Goal: Task Accomplishment & Management: Manage account settings

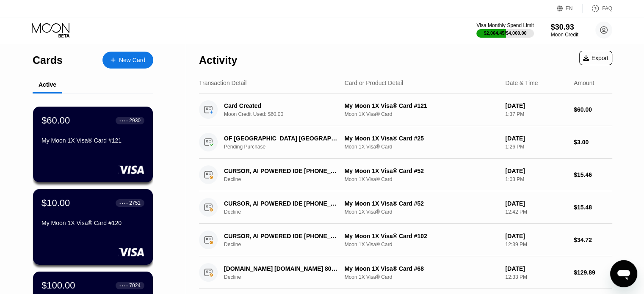
drag, startPoint x: 0, startPoint y: 187, endPoint x: 10, endPoint y: 187, distance: 10.2
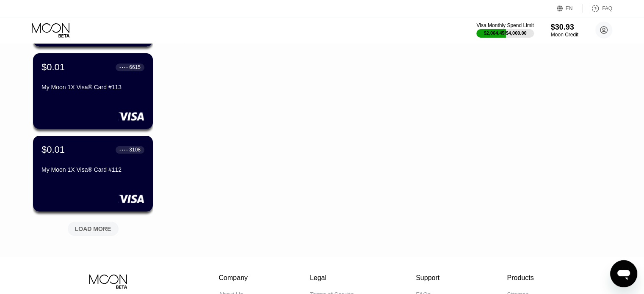
scroll to position [719, 0]
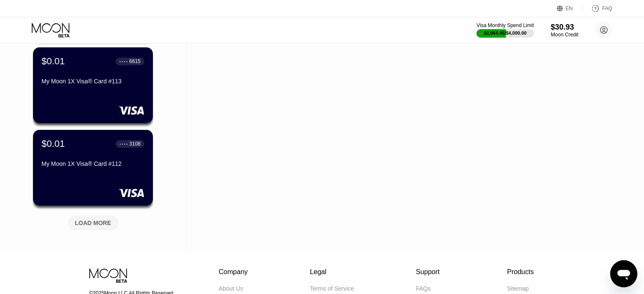
click at [95, 225] on div "LOAD MORE" at bounding box center [93, 223] width 36 height 8
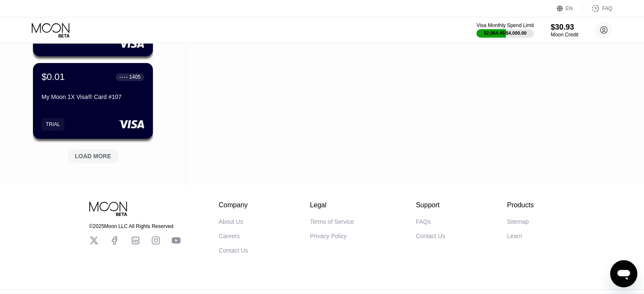
scroll to position [1219, 0]
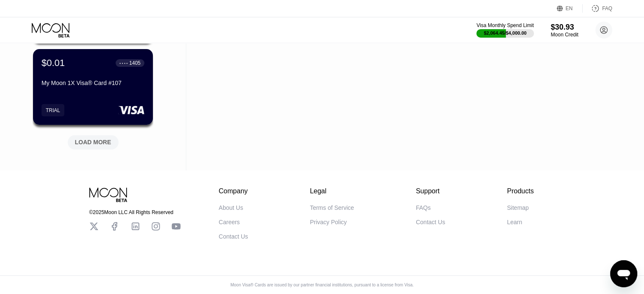
click at [98, 132] on div "LOAD MORE" at bounding box center [92, 141] width 63 height 18
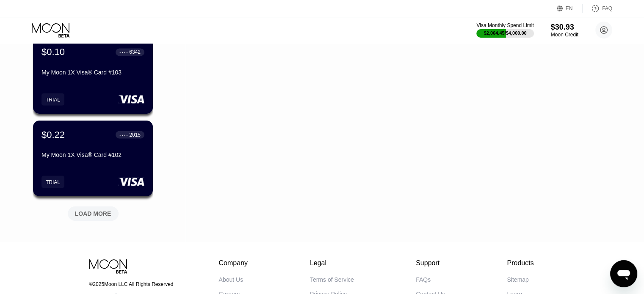
scroll to position [1557, 0]
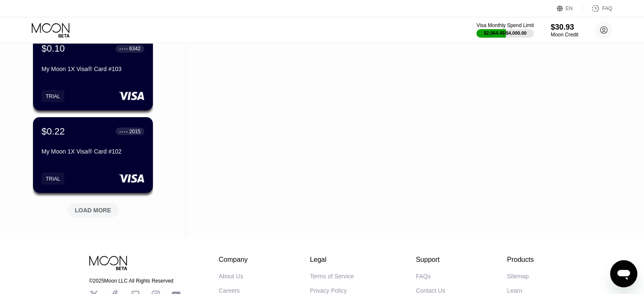
click at [106, 211] on div "LOAD MORE" at bounding box center [93, 210] width 36 height 8
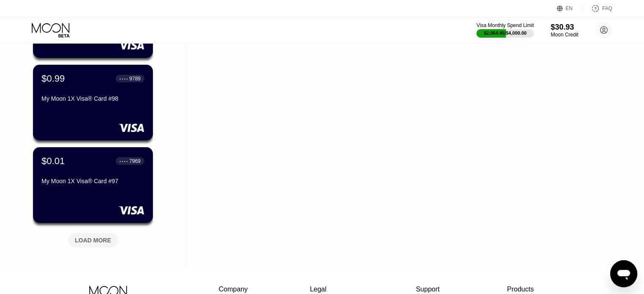
scroll to position [1980, 0]
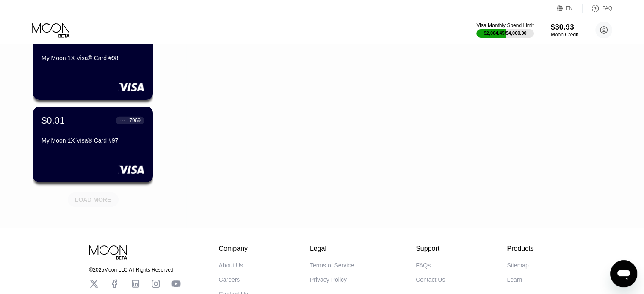
click at [85, 194] on div "LOAD MORE" at bounding box center [93, 200] width 51 height 14
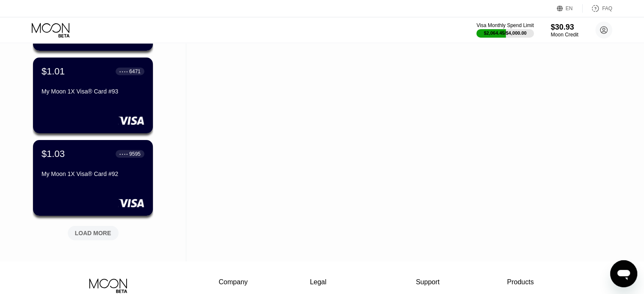
scroll to position [2361, 0]
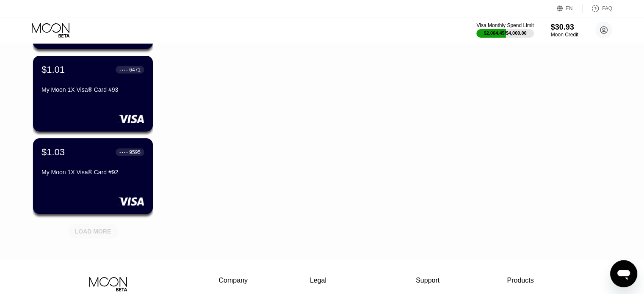
click at [100, 225] on div "LOAD MORE" at bounding box center [93, 231] width 51 height 14
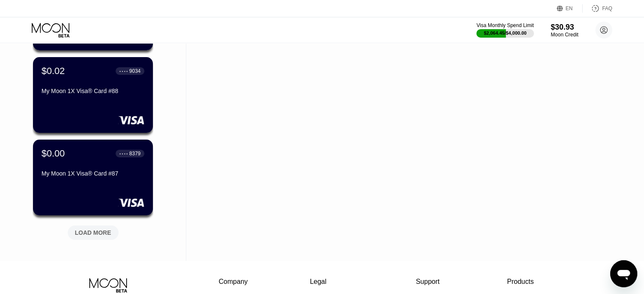
scroll to position [2784, 0]
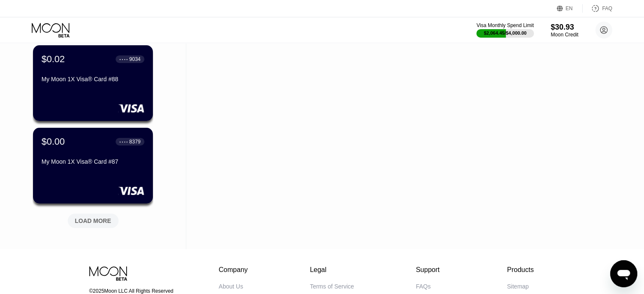
click at [87, 223] on div "LOAD MORE" at bounding box center [93, 221] width 36 height 8
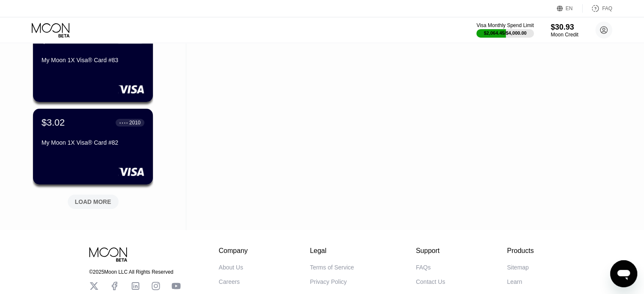
scroll to position [3250, 0]
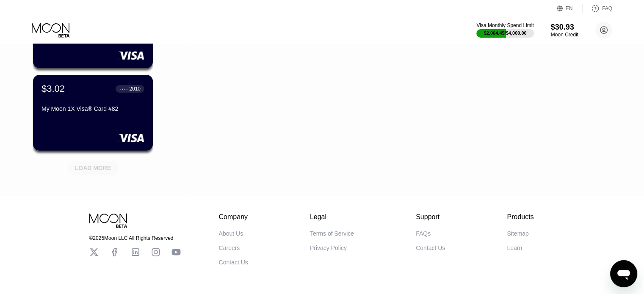
click at [100, 160] on div "LOAD MORE" at bounding box center [92, 166] width 63 height 18
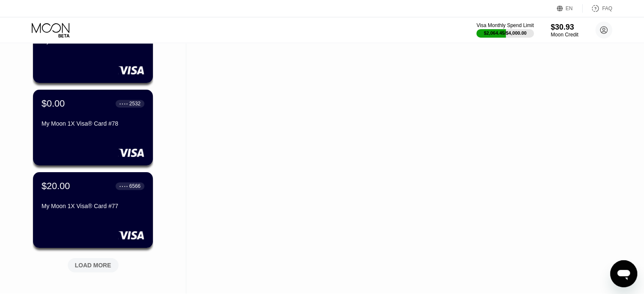
scroll to position [3588, 0]
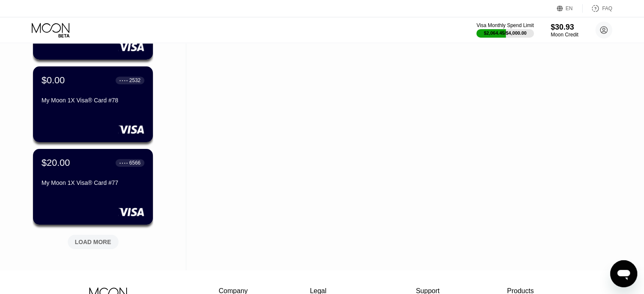
click at [88, 241] on div "LOAD MORE" at bounding box center [93, 242] width 36 height 8
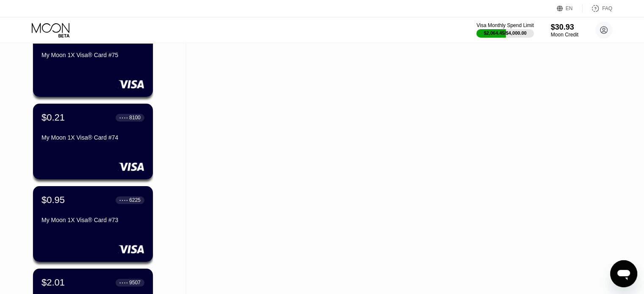
scroll to position [3884, 0]
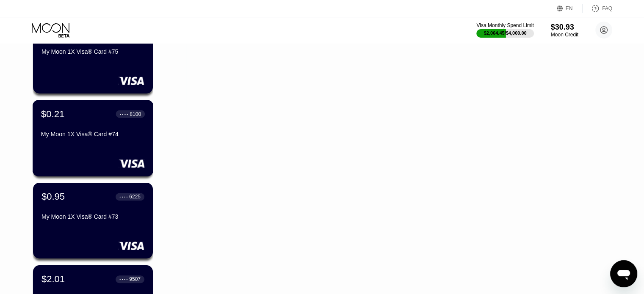
click at [102, 137] on div "My Moon 1X Visa® Card #74" at bounding box center [93, 134] width 104 height 7
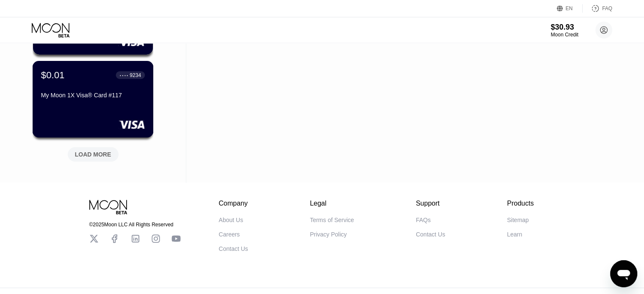
scroll to position [394, 0]
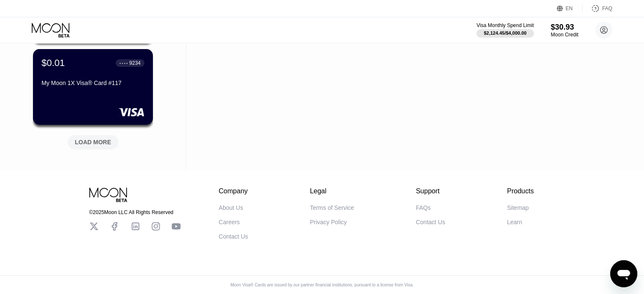
click at [87, 132] on div "LOAD MORE" at bounding box center [92, 141] width 63 height 18
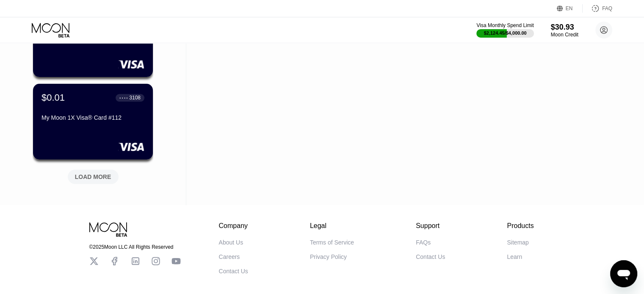
scroll to position [774, 0]
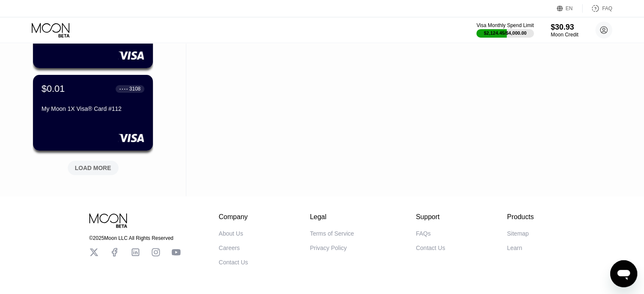
click at [73, 168] on div "LOAD MORE" at bounding box center [93, 168] width 51 height 14
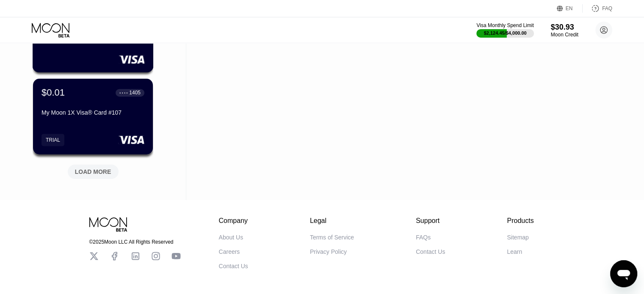
scroll to position [1185, 0]
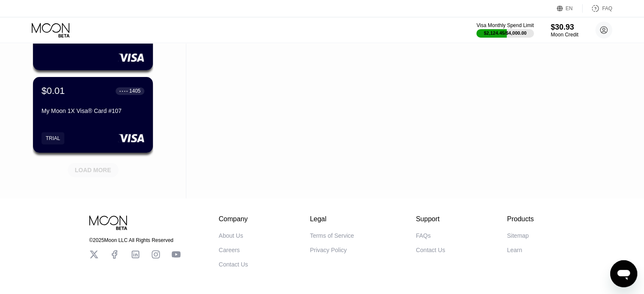
click at [83, 165] on div "LOAD MORE" at bounding box center [93, 170] width 51 height 14
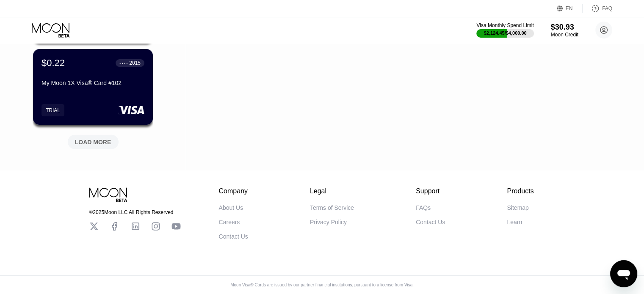
scroll to position [1631, 0]
click at [91, 143] on div "LOAD MORE" at bounding box center [93, 142] width 51 height 14
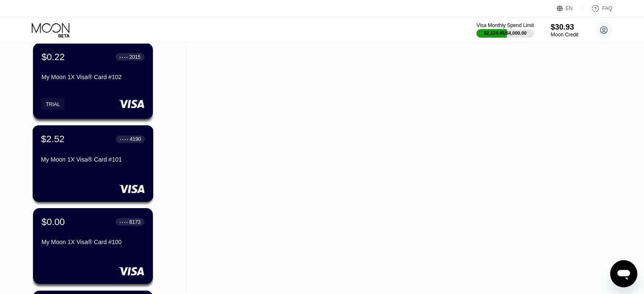
click at [124, 173] on div "$2.52 ● ● ● ● 4190 My Moon 1X Visa® Card #101" at bounding box center [93, 163] width 121 height 77
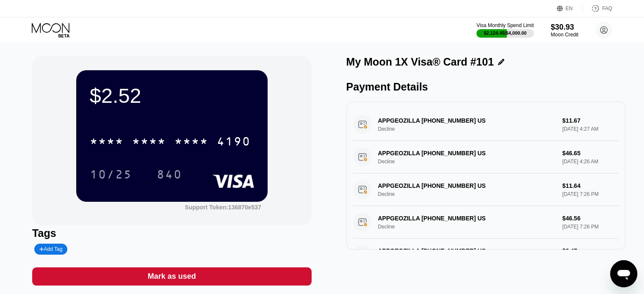
click at [198, 127] on div "* * * * * * * * * * * * 4190" at bounding box center [172, 138] width 164 height 29
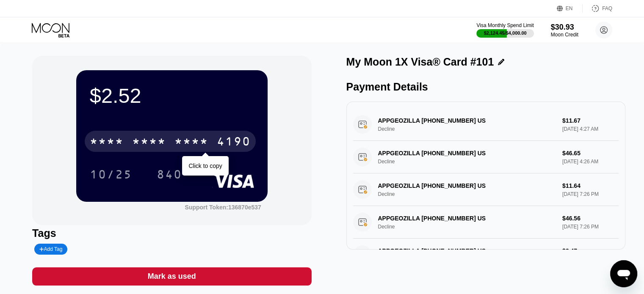
click at [213, 152] on div "* * * * * * * * * * * * 4190" at bounding box center [170, 141] width 171 height 21
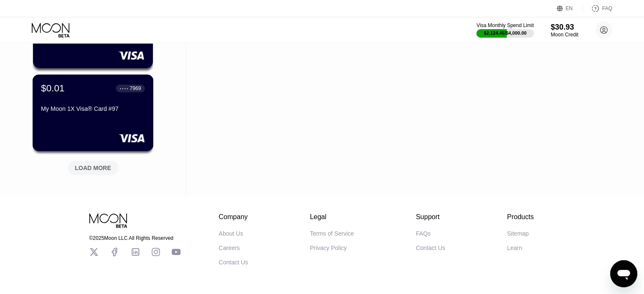
scroll to position [2031, 0]
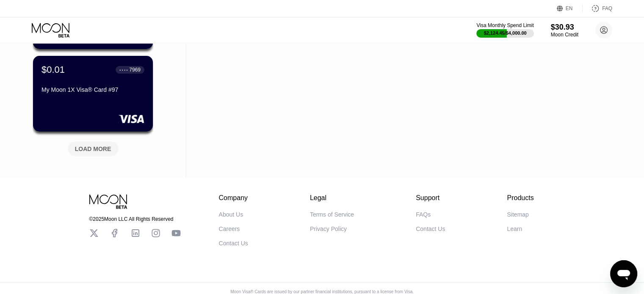
click at [86, 146] on div "LOAD MORE" at bounding box center [93, 149] width 36 height 8
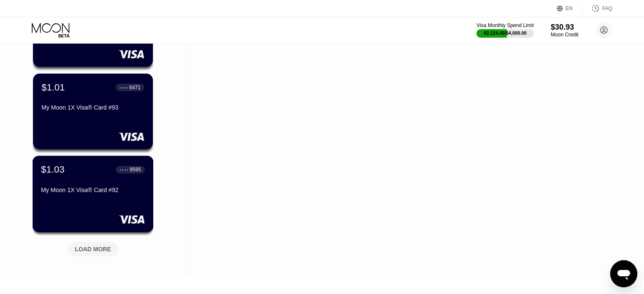
scroll to position [2340, 0]
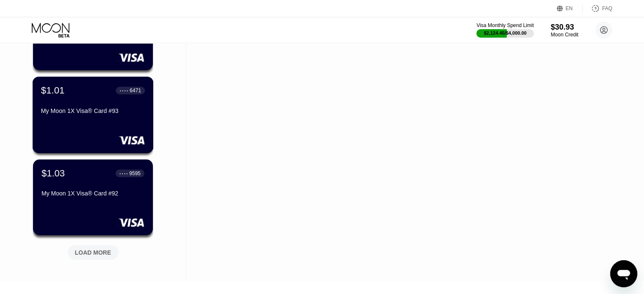
click at [102, 118] on div "My Moon 1X Visa® Card #93" at bounding box center [93, 112] width 104 height 10
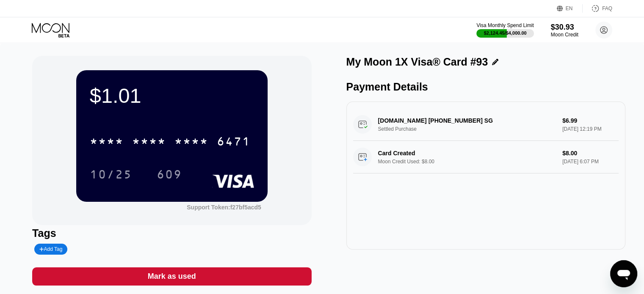
click at [213, 152] on div "* * * * * * * * * * * * 6471" at bounding box center [170, 141] width 171 height 21
click at [126, 176] on div "10/25" at bounding box center [111, 176] width 42 height 14
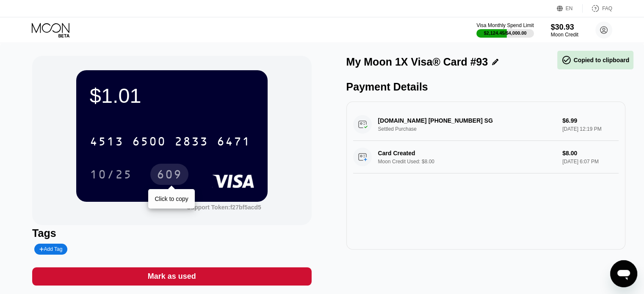
click at [172, 167] on div "609" at bounding box center [169, 174] width 38 height 21
